Goal: Download file/media

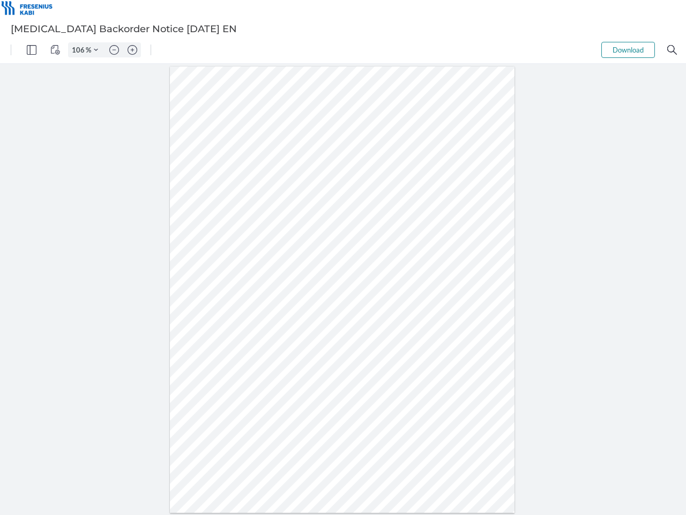
click at [32, 50] on img "Panel" at bounding box center [32, 50] width 10 height 10
click at [55, 50] on img "View Controls" at bounding box center [55, 50] width 10 height 10
click at [80, 50] on input "106" at bounding box center [77, 50] width 17 height 10
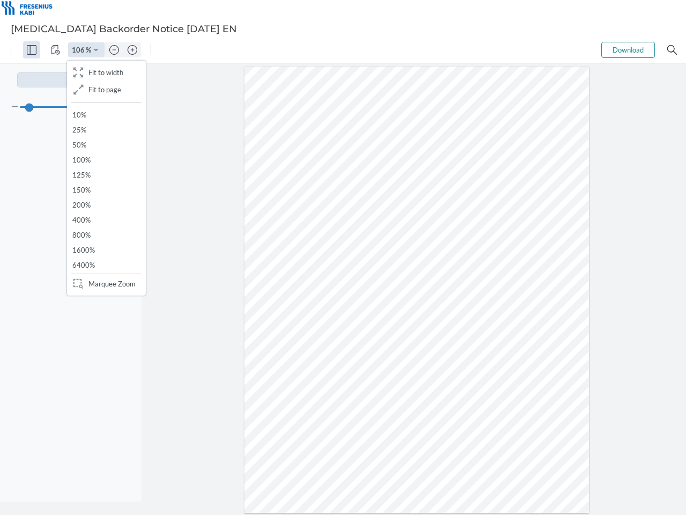
click at [96, 50] on img "Zoom Controls" at bounding box center [96, 50] width 4 height 4
click at [114, 50] on img "Zoom out" at bounding box center [114, 50] width 10 height 10
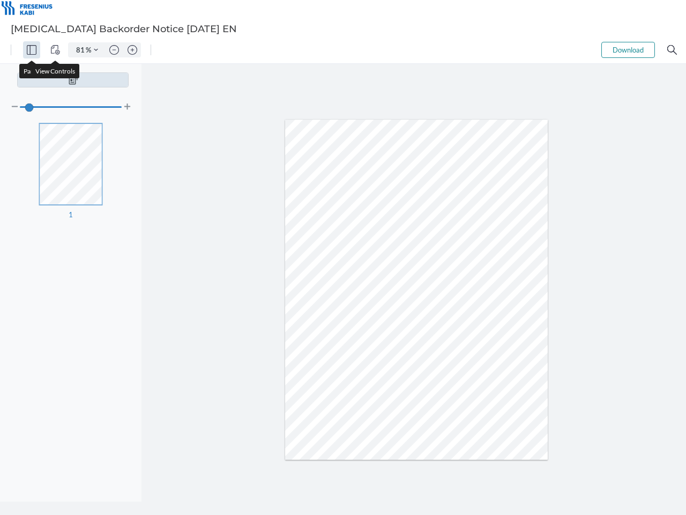
click at [132, 50] on img "Zoom in" at bounding box center [133, 50] width 10 height 10
type input "106"
click at [628, 50] on button "Download" at bounding box center [629, 50] width 54 height 16
click at [672, 50] on img "Search" at bounding box center [673, 50] width 10 height 10
